Goal: Book appointment/travel/reservation

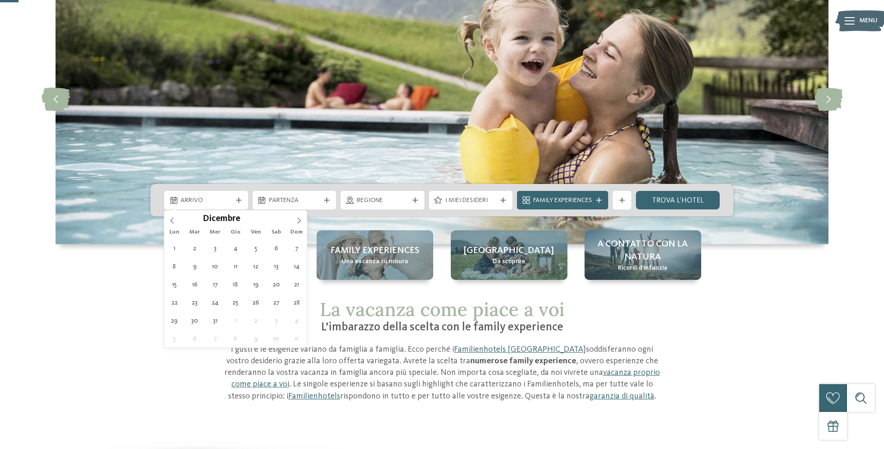
type input "****"
click at [299, 222] on icon at bounding box center [299, 220] width 6 height 6
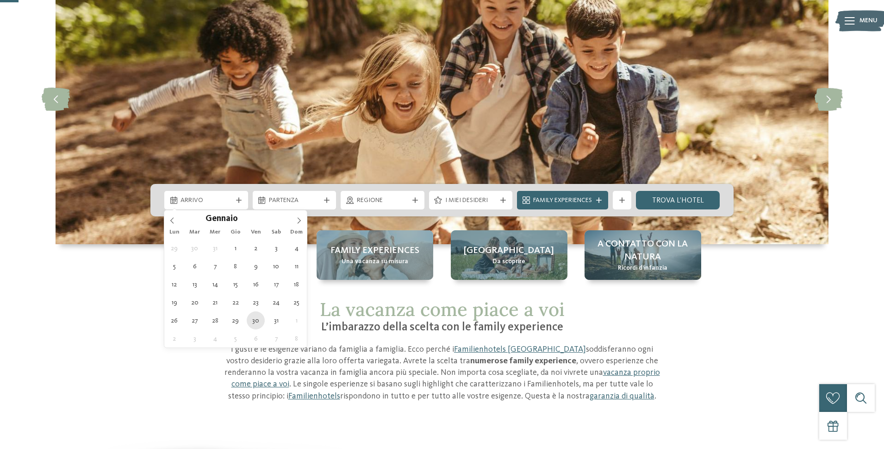
type div "[DATE]"
type input "****"
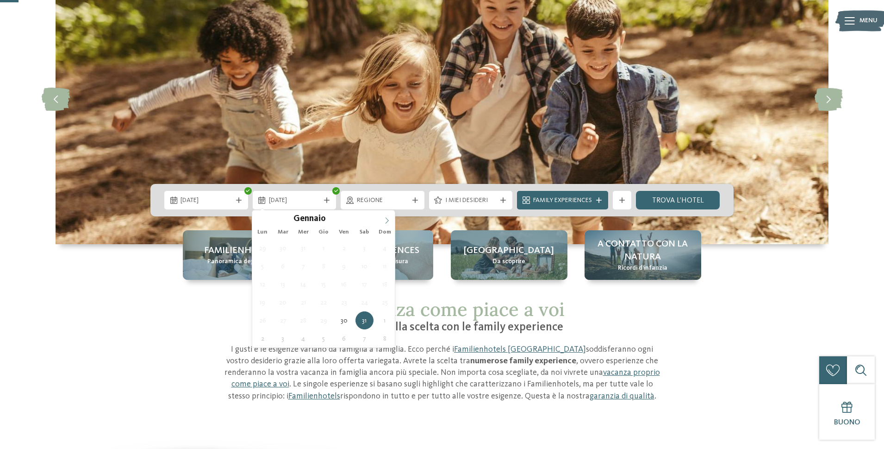
click at [389, 220] on icon at bounding box center [387, 220] width 6 height 6
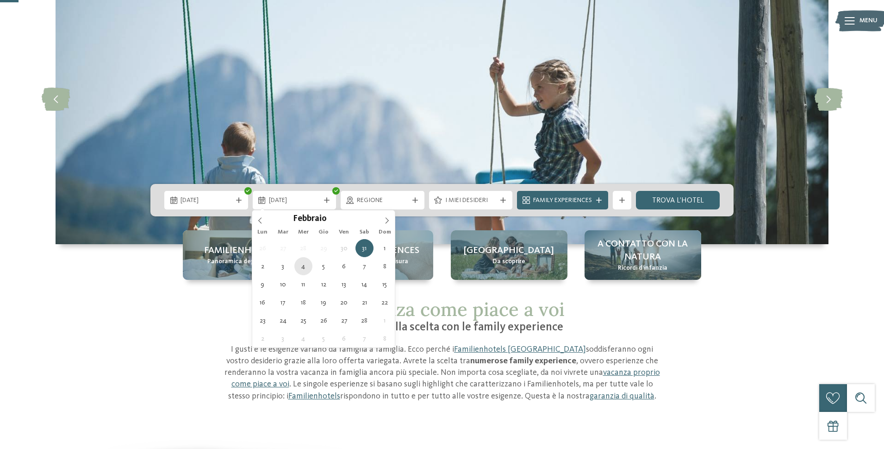
type div "[DATE]"
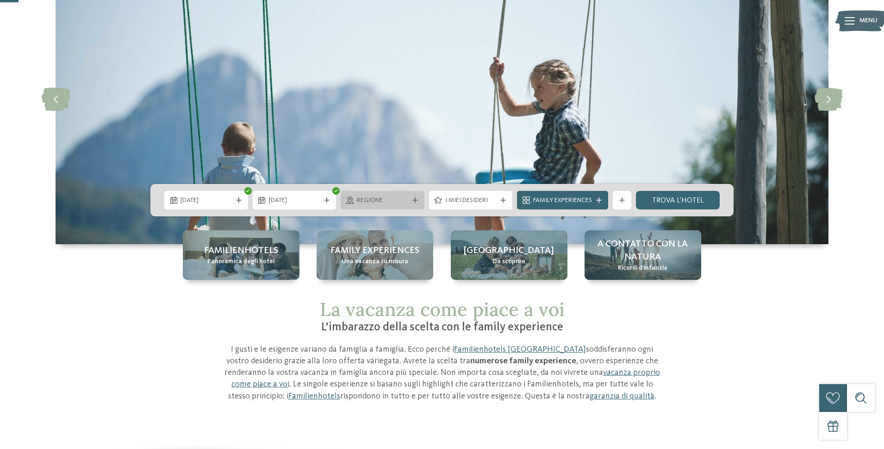
click at [402, 199] on span "Regione" at bounding box center [382, 200] width 51 height 9
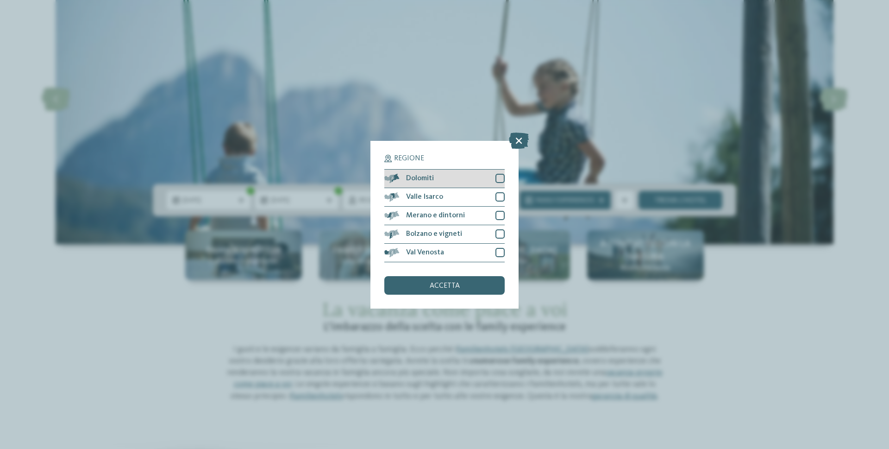
click at [495, 174] on div at bounding box center [499, 178] width 9 height 9
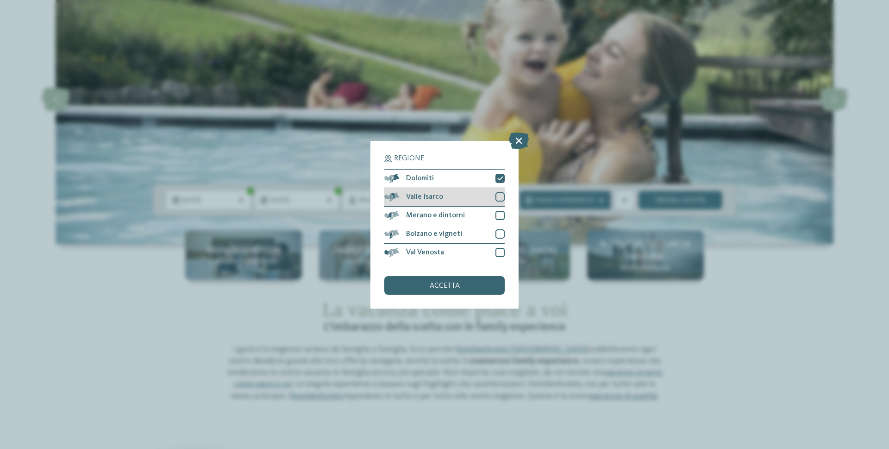
click at [497, 189] on div "Valle Isarco" at bounding box center [444, 197] width 120 height 19
drag, startPoint x: 499, startPoint y: 206, endPoint x: 498, endPoint y: 214, distance: 7.9
click at [499, 207] on div "Merano e dintorni" at bounding box center [444, 215] width 120 height 19
click at [499, 228] on div "Bolzano e vigneti" at bounding box center [444, 234] width 120 height 19
click at [497, 248] on div at bounding box center [499, 252] width 9 height 9
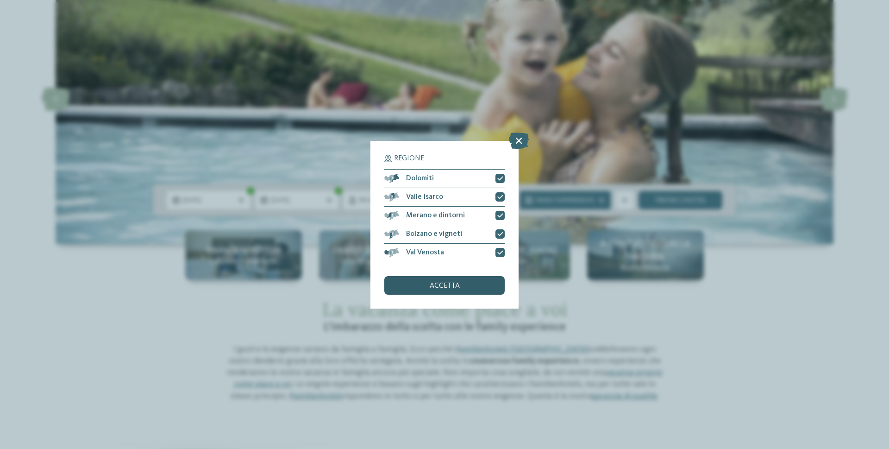
click at [463, 284] on div "accetta" at bounding box center [444, 285] width 120 height 19
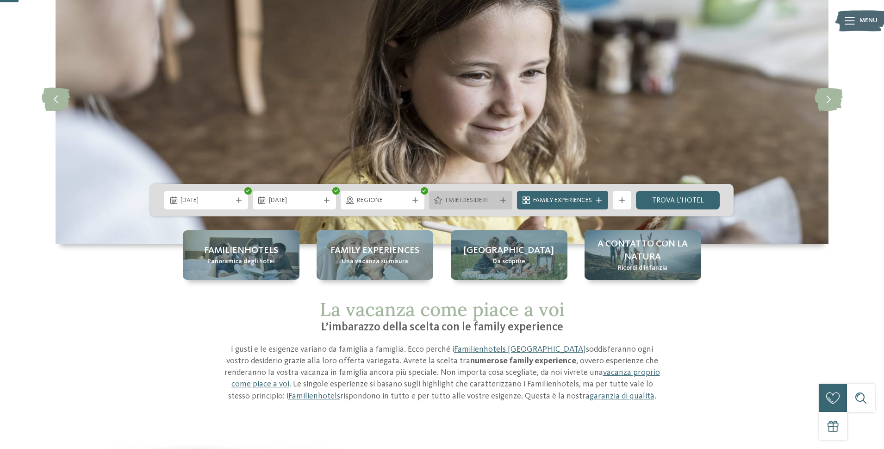
click at [458, 199] on span "I miei desideri" at bounding box center [470, 200] width 51 height 9
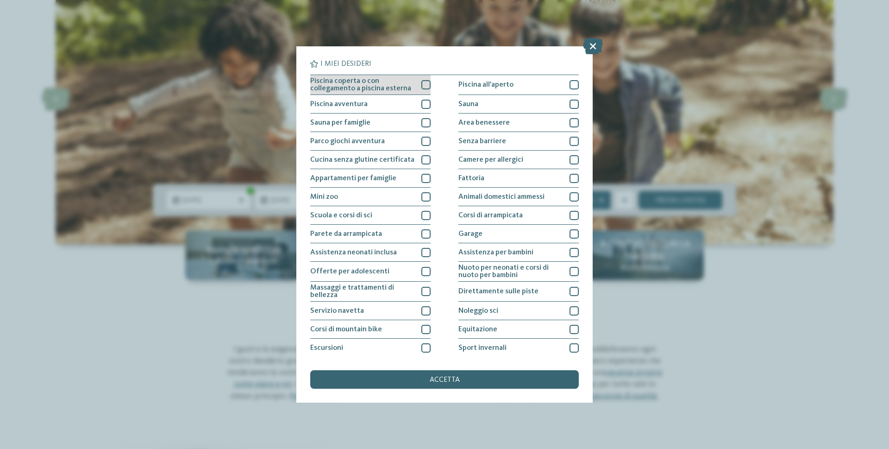
click at [423, 86] on div at bounding box center [425, 84] width 9 height 9
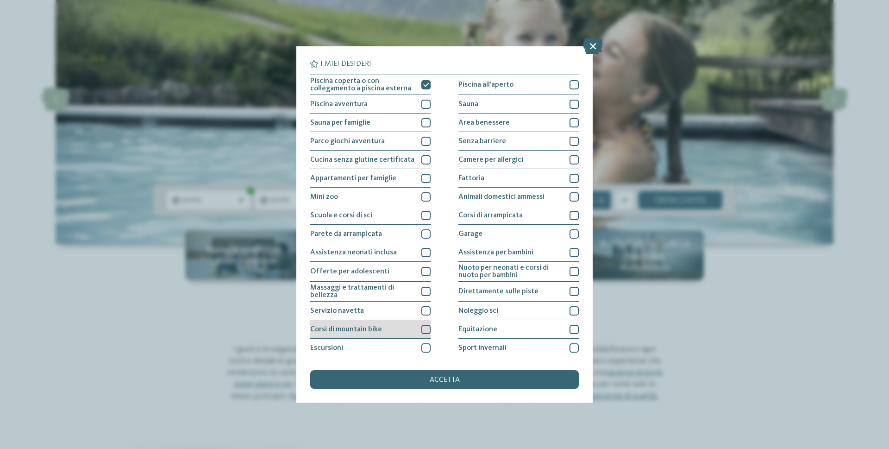
click at [424, 333] on div at bounding box center [425, 328] width 9 height 9
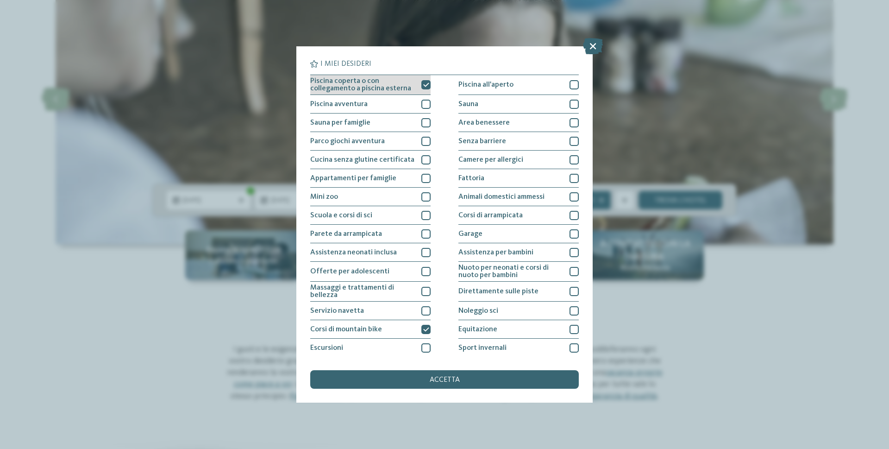
click at [423, 88] on div at bounding box center [425, 84] width 9 height 9
click at [426, 330] on icon at bounding box center [426, 329] width 6 height 6
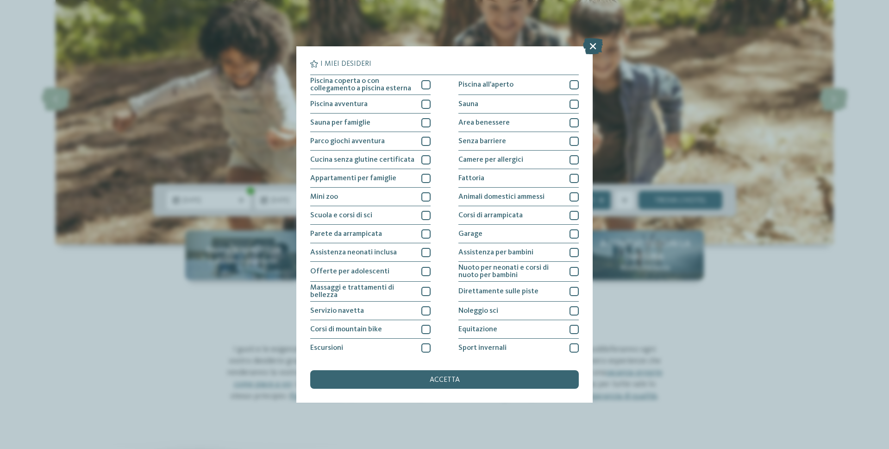
click at [593, 46] on icon at bounding box center [593, 46] width 20 height 16
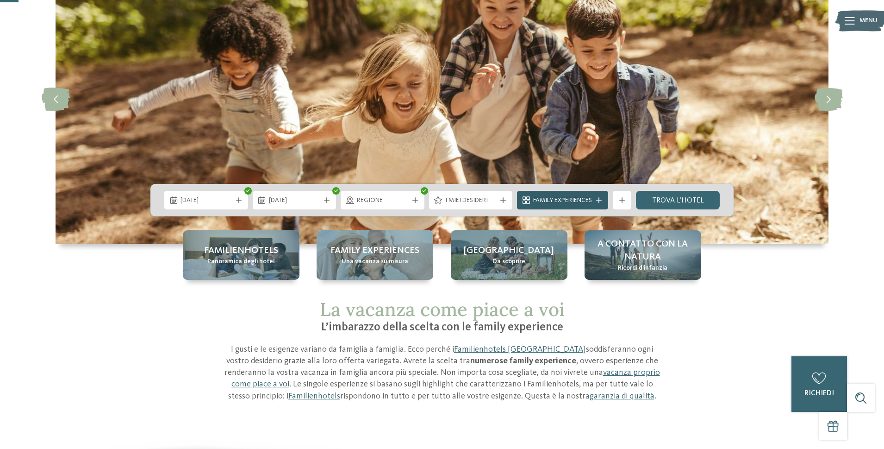
click at [581, 197] on span "Family Experiences" at bounding box center [562, 200] width 59 height 9
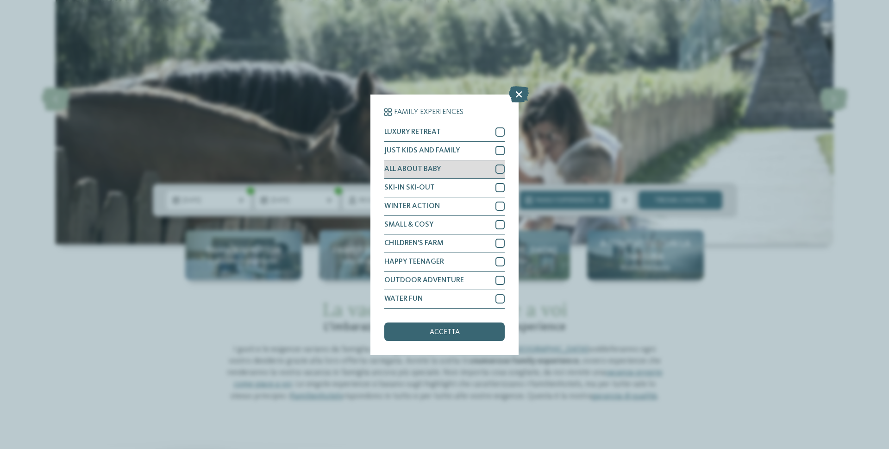
click at [500, 166] on div at bounding box center [499, 168] width 9 height 9
click at [496, 151] on div at bounding box center [499, 150] width 9 height 9
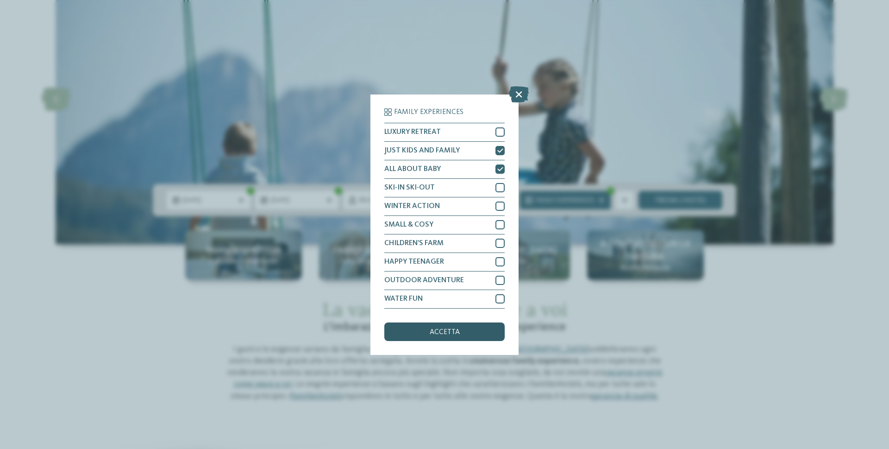
click at [461, 328] on div "accetta" at bounding box center [444, 331] width 120 height 19
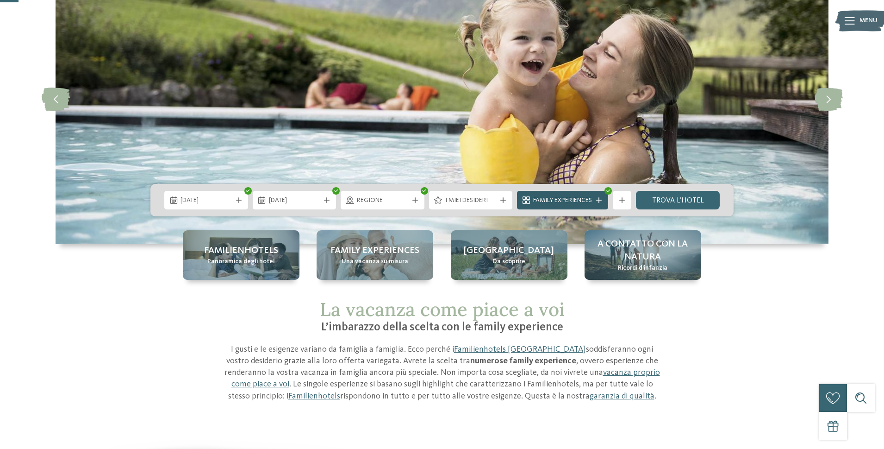
click at [584, 200] on span "Family Experiences" at bounding box center [562, 200] width 59 height 9
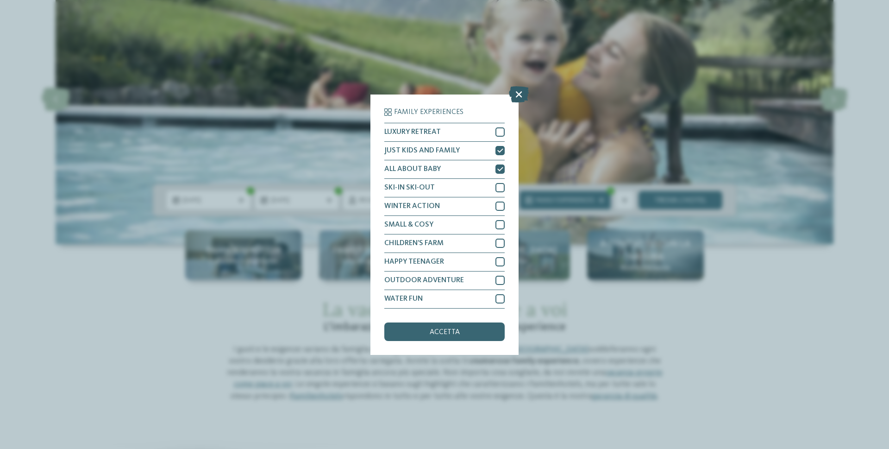
click at [517, 93] on icon at bounding box center [519, 94] width 20 height 16
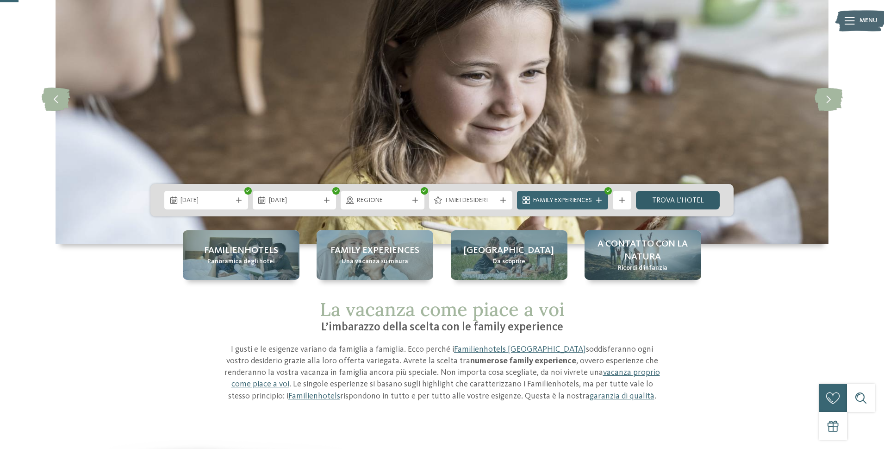
click at [661, 199] on link "trova l’hotel" at bounding box center [678, 200] width 84 height 19
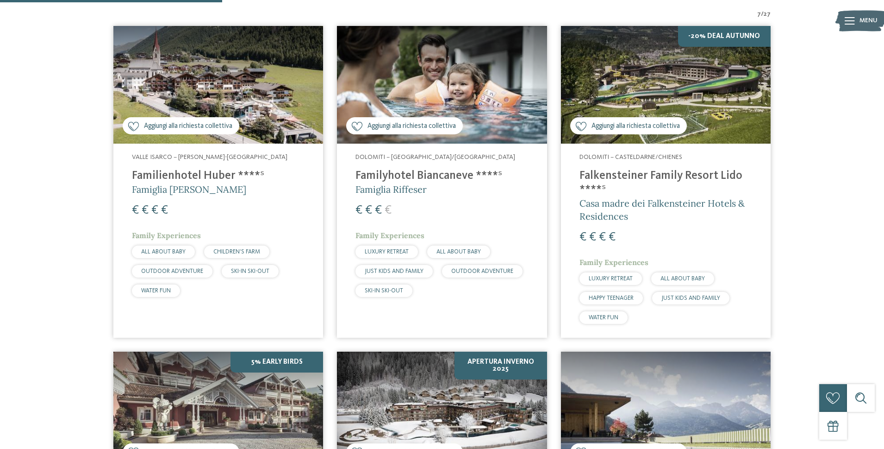
scroll to position [312, 0]
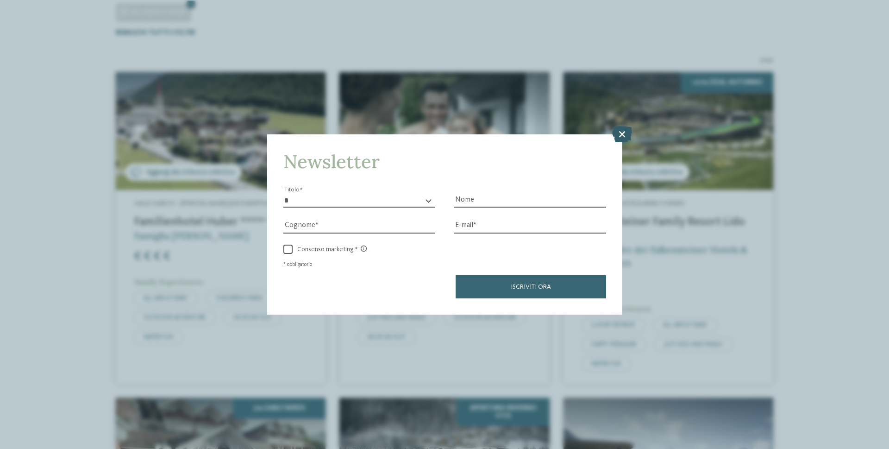
click at [623, 131] on icon at bounding box center [622, 134] width 20 height 16
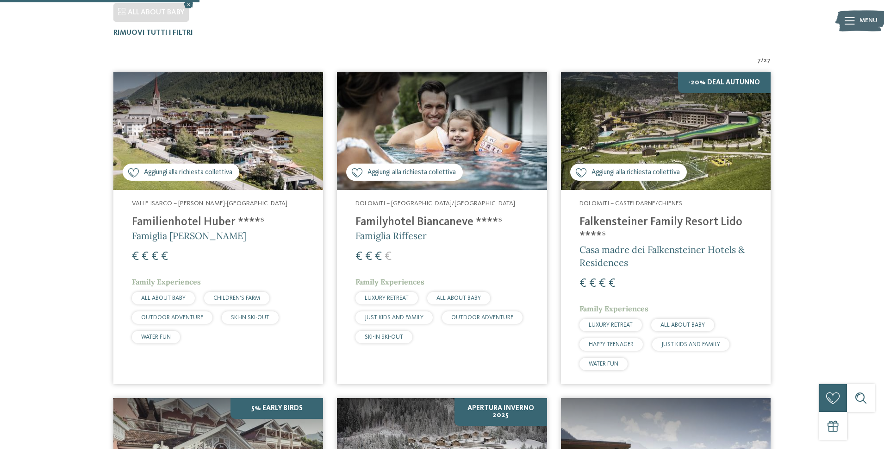
click at [446, 220] on h4 "Familyhotel Biancaneve ****ˢ" at bounding box center [441, 222] width 173 height 14
